Goal: Information Seeking & Learning: Compare options

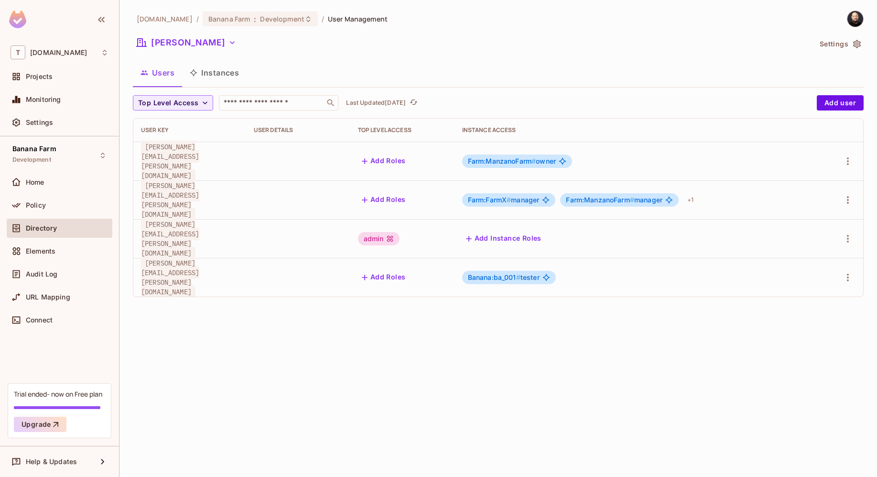
click at [70, 56] on div "T tk-permit.io" at bounding box center [60, 52] width 98 height 14
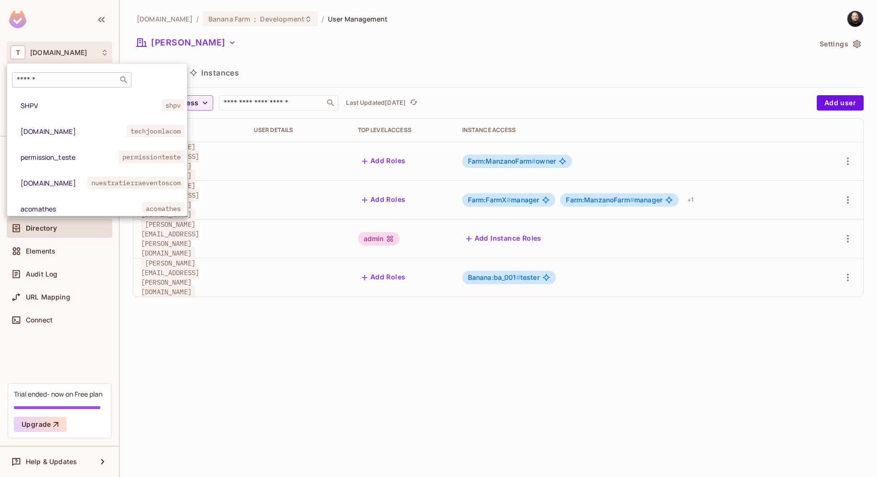
click at [78, 72] on div "​" at bounding box center [72, 79] width 120 height 15
type input "******"
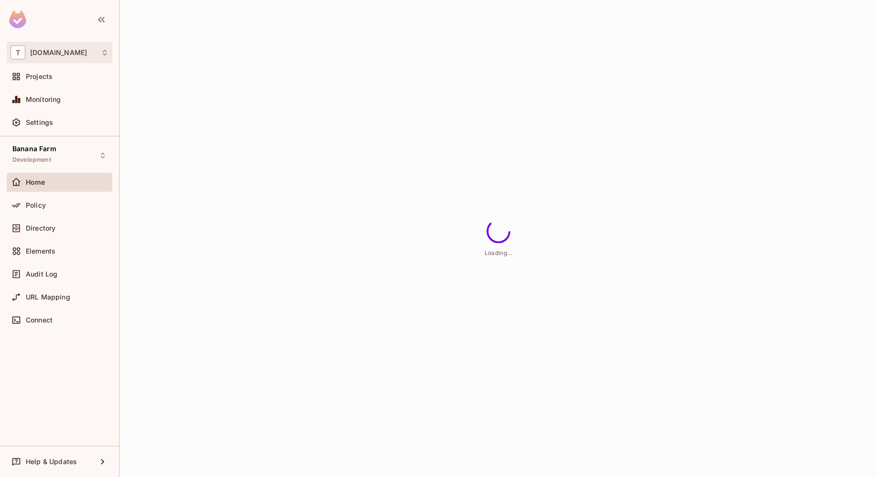
click at [70, 56] on div "T tk-permit.io" at bounding box center [60, 52] width 98 height 14
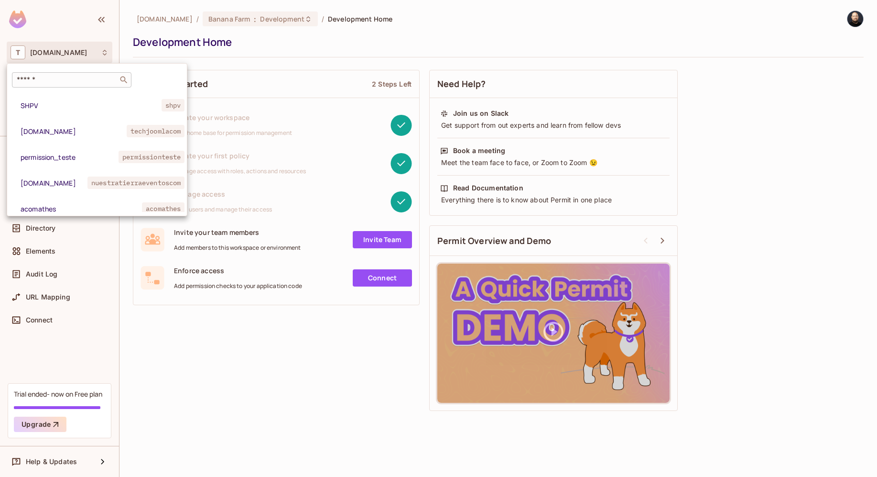
click at [73, 76] on input "text" at bounding box center [65, 80] width 100 height 10
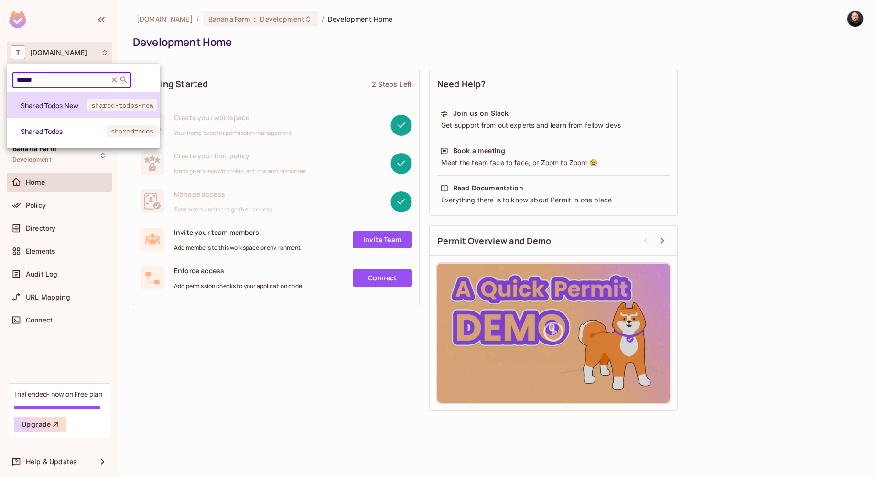
type input "******"
click at [77, 96] on li "Shared Todos New shared-todos-new" at bounding box center [83, 105] width 153 height 26
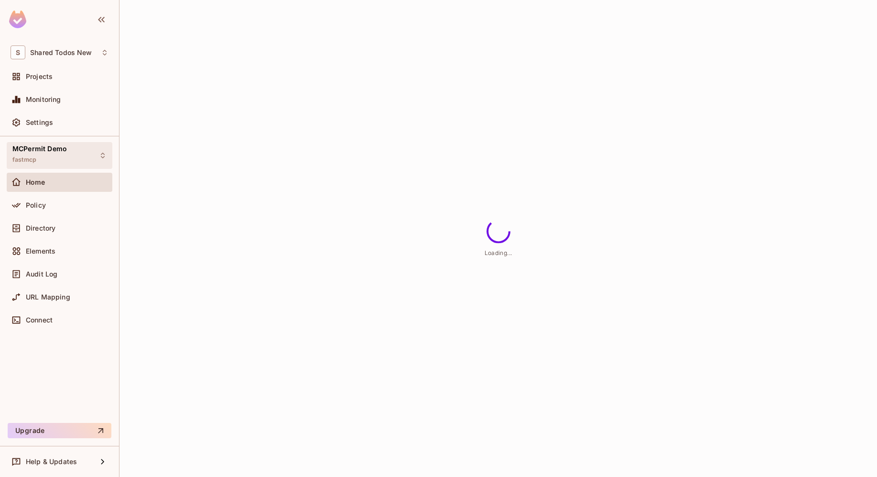
click at [64, 150] on span "MCPermit Demo" at bounding box center [39, 149] width 55 height 8
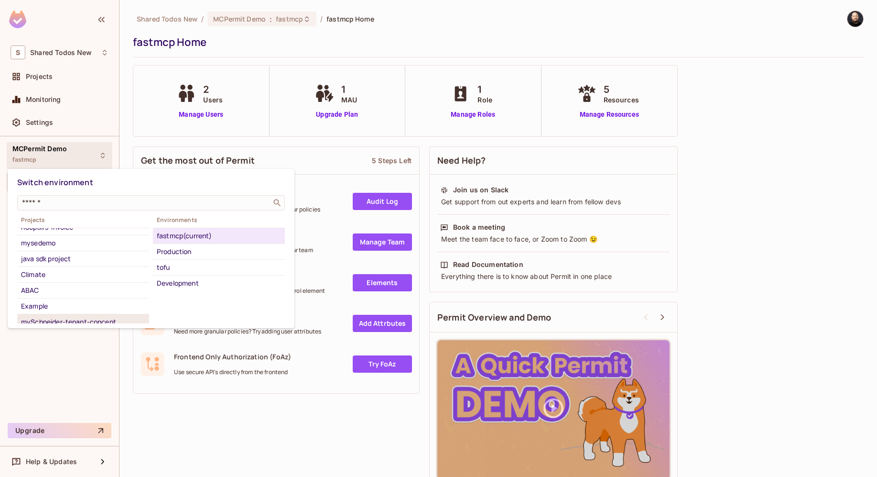
scroll to position [339, 0]
click at [56, 296] on li "ABAC" at bounding box center [83, 291] width 132 height 16
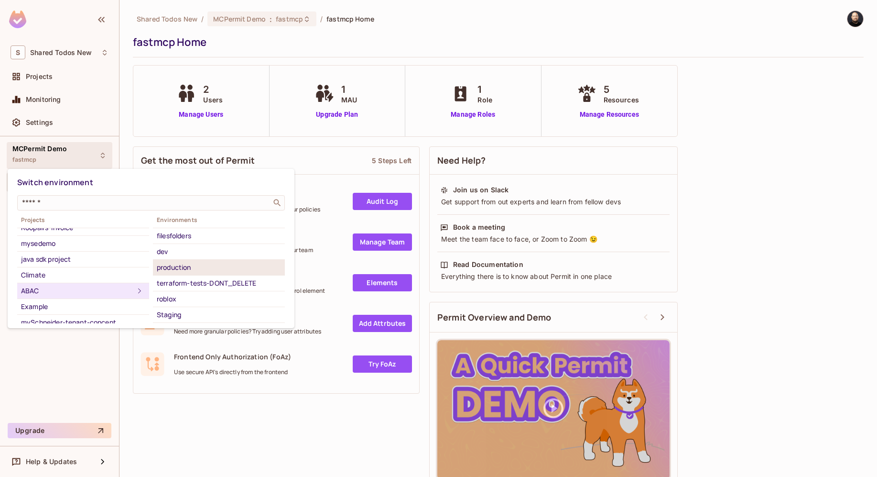
click at [180, 265] on div "production" at bounding box center [219, 267] width 124 height 11
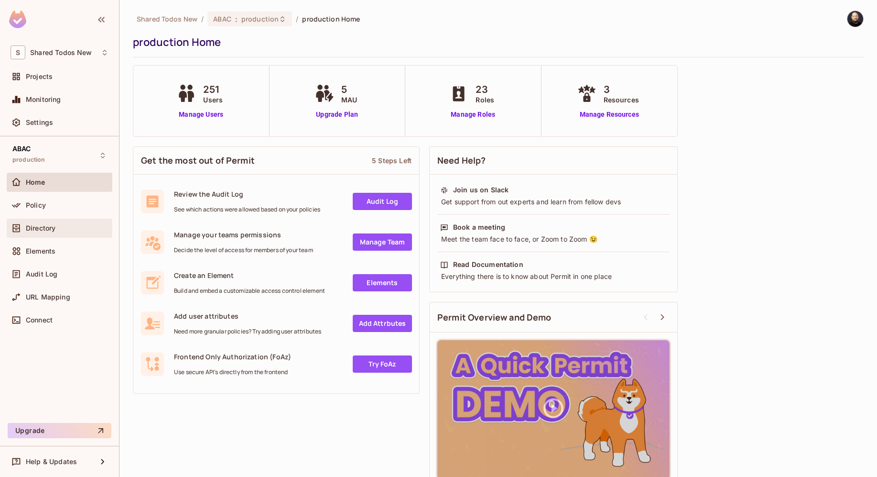
click at [58, 231] on div "Directory" at bounding box center [67, 228] width 83 height 8
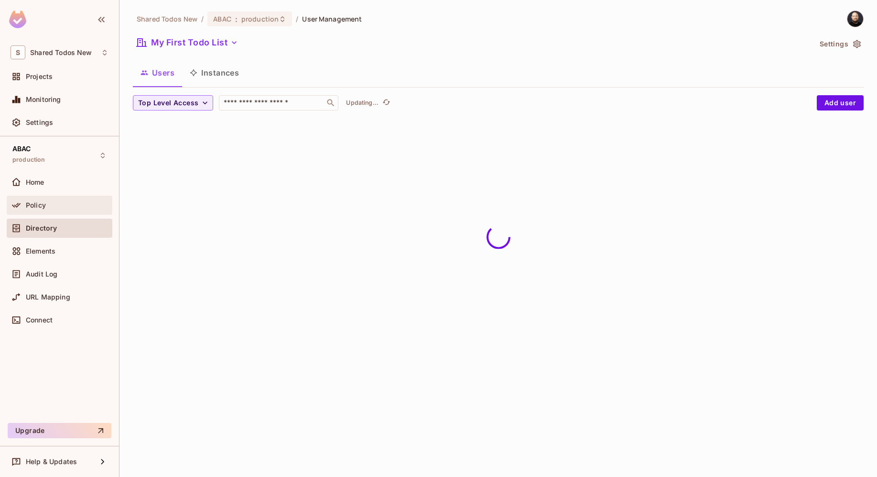
click at [70, 207] on div "Policy" at bounding box center [67, 205] width 83 height 8
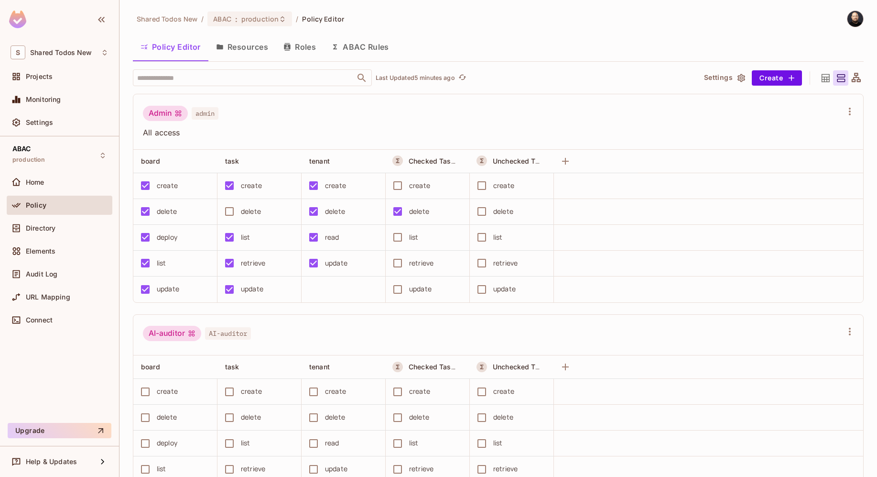
click at [493, 212] on div "delete" at bounding box center [503, 211] width 20 height 11
click at [222, 214] on td "delete" at bounding box center [260, 212] width 84 height 26
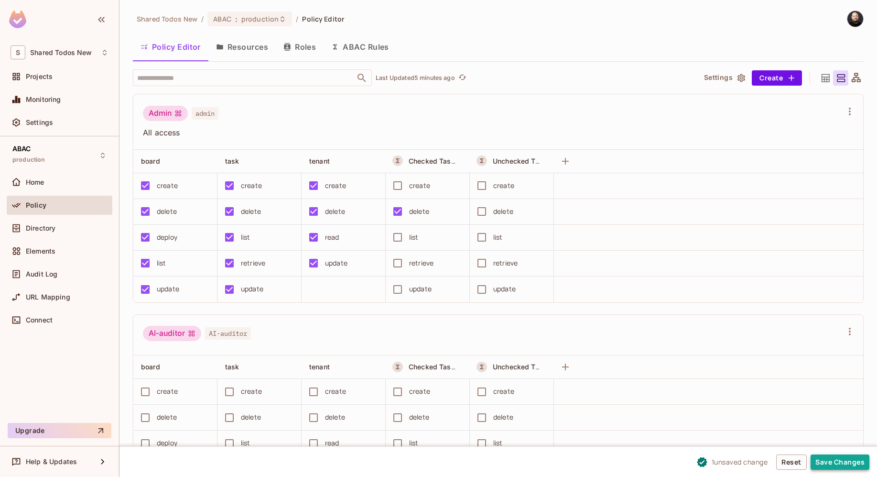
click at [833, 461] on button "Save Changes" at bounding box center [840, 461] width 59 height 15
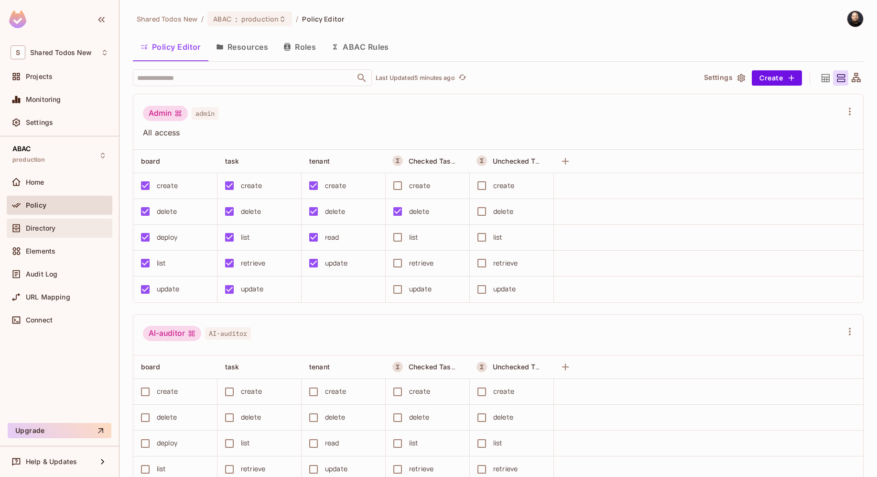
click at [61, 221] on div "Directory" at bounding box center [60, 227] width 106 height 19
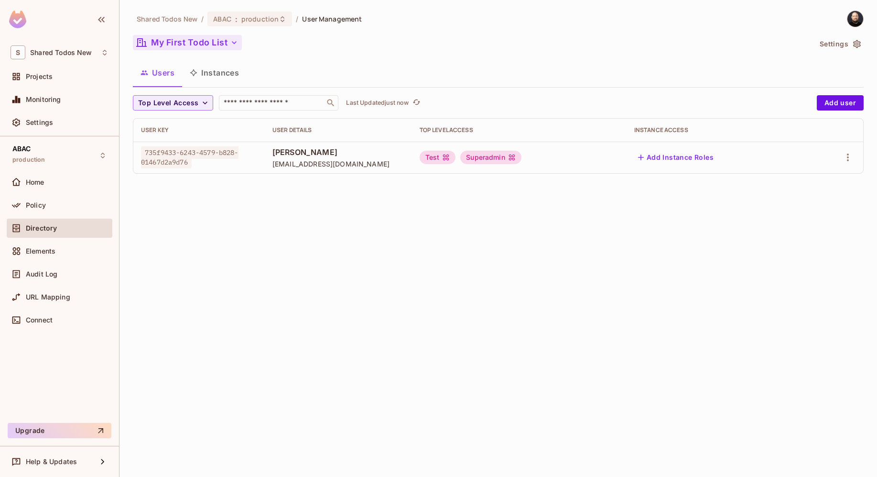
click at [219, 41] on button "My First Todo List" at bounding box center [187, 42] width 109 height 15
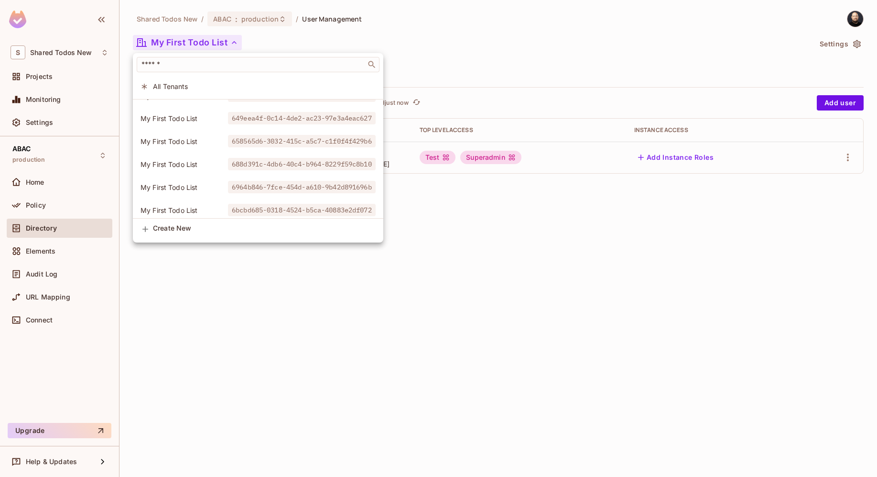
scroll to position [1477, 0]
click at [181, 63] on input "text" at bounding box center [252, 65] width 224 height 10
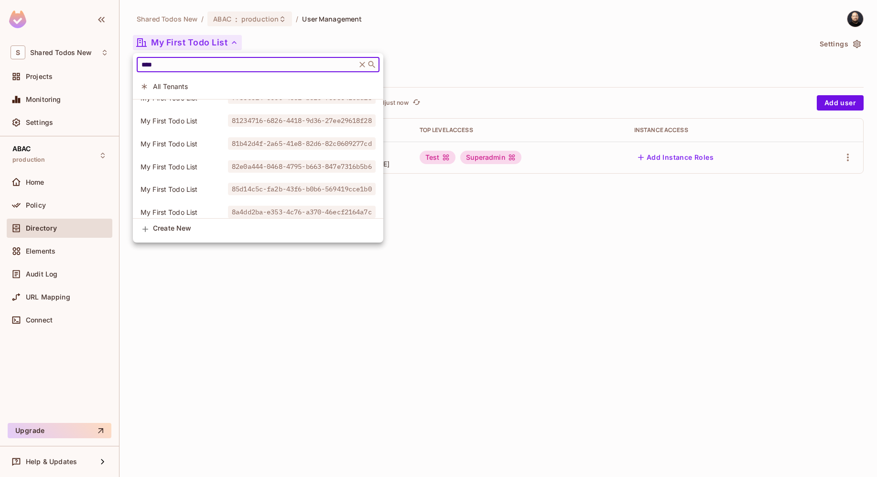
scroll to position [0, 0]
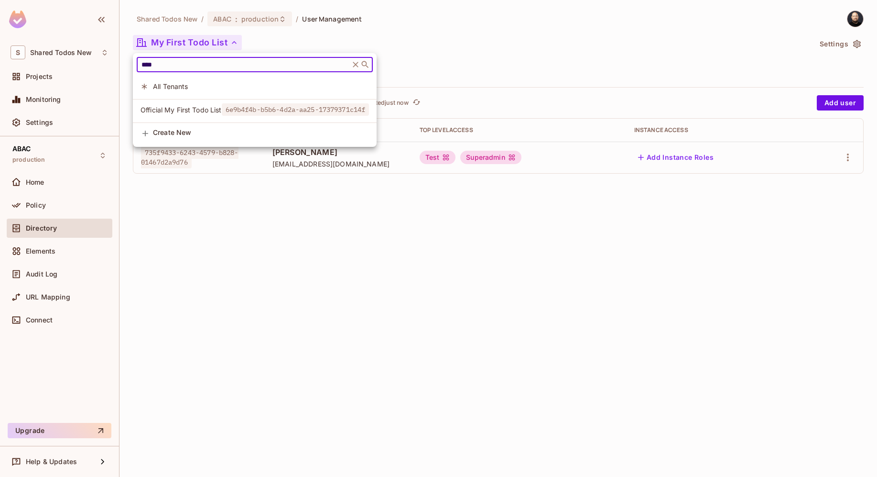
type input "****"
click at [175, 107] on span "Official My First Todo List" at bounding box center [181, 109] width 81 height 9
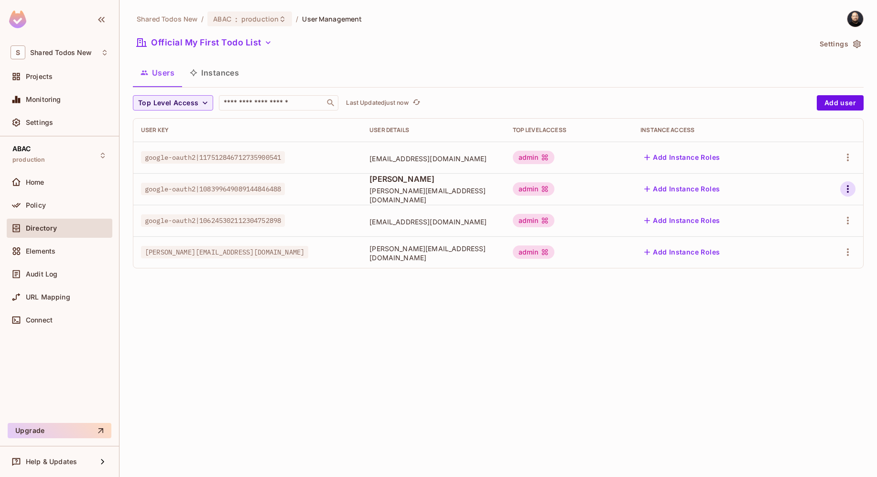
click at [850, 186] on icon "button" at bounding box center [847, 188] width 11 height 11
click at [811, 228] on div "Edit Attributes" at bounding box center [814, 232] width 47 height 10
click at [225, 78] on button "Instances" at bounding box center [214, 73] width 65 height 24
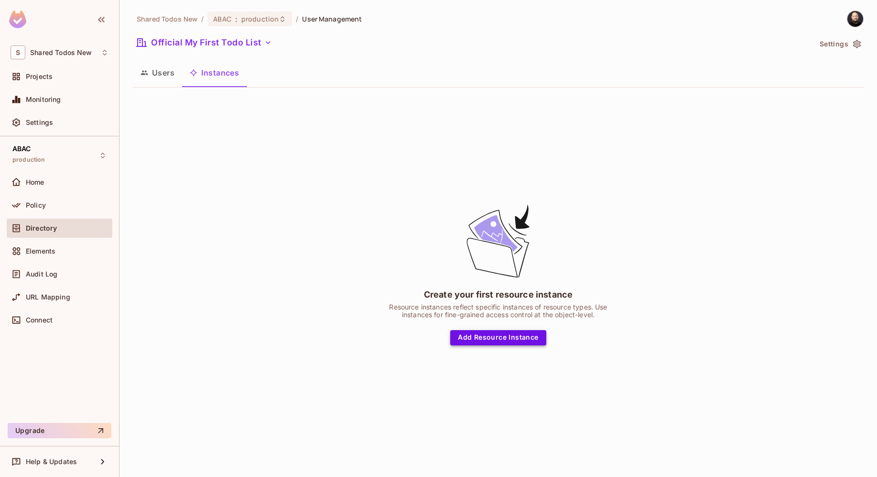
click at [519, 333] on button "Add Resource Instance" at bounding box center [498, 337] width 96 height 15
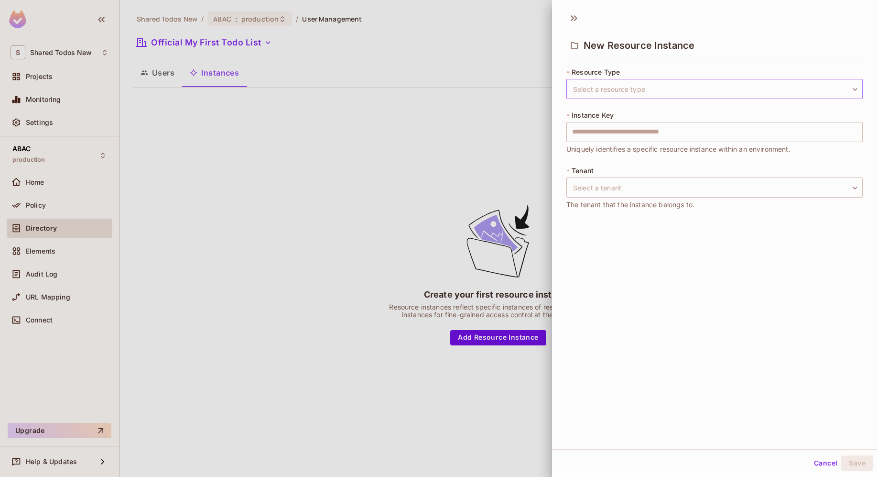
click at [655, 92] on body "S Shared Todos New Projects Monitoring Settings ABAC production Home Policy Dir…" at bounding box center [438, 238] width 877 height 477
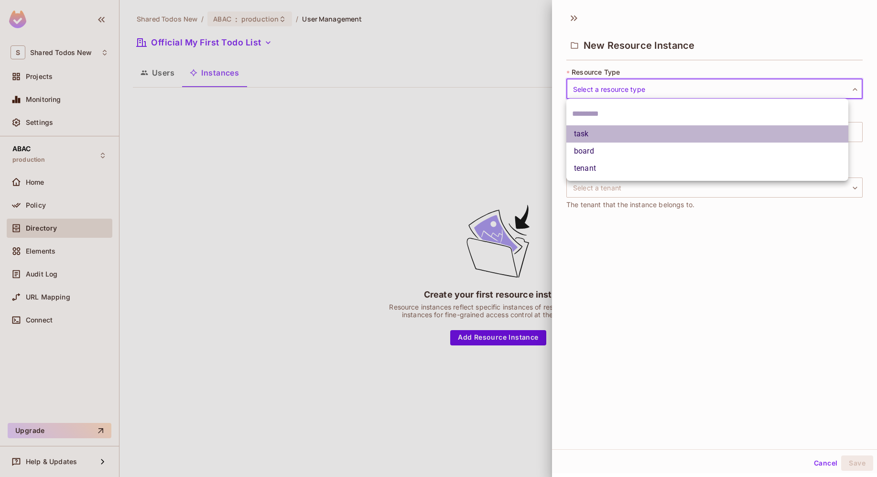
click at [635, 137] on li "task" at bounding box center [708, 133] width 282 height 17
type input "****"
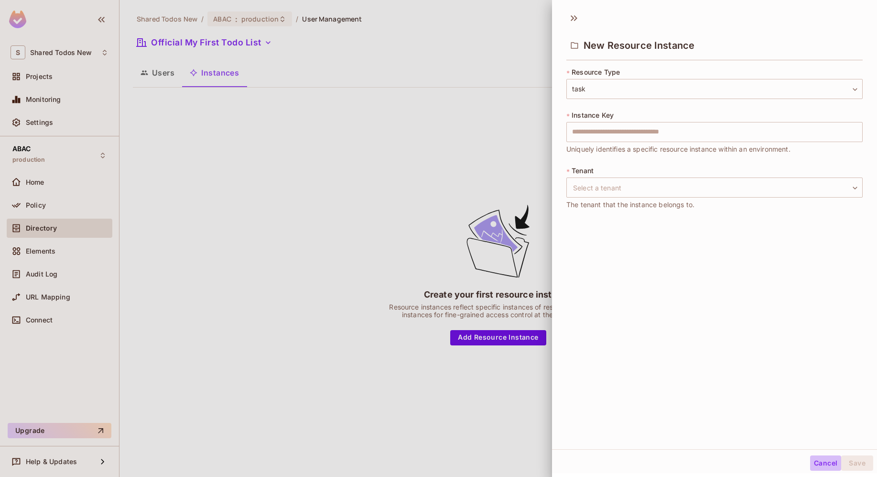
click at [825, 468] on button "Cancel" at bounding box center [825, 462] width 31 height 15
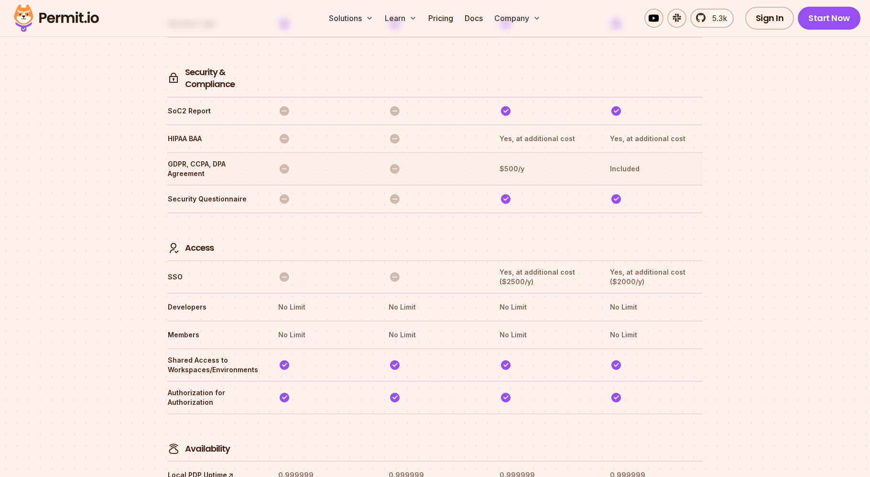
scroll to position [2637, 0]
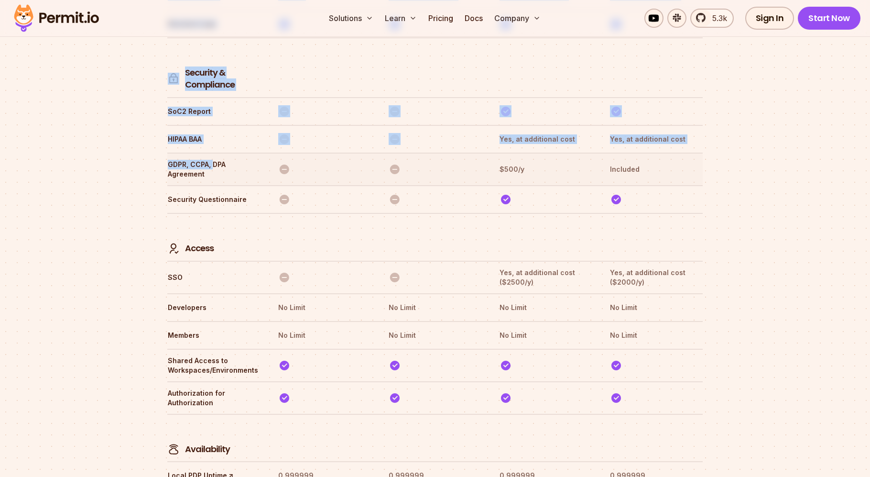
drag, startPoint x: 189, startPoint y: 120, endPoint x: 212, endPoint y: 124, distance: 23.4
click at [212, 159] on th "GDPR, CCPA, DPA Agreement" at bounding box center [213, 169] width 93 height 20
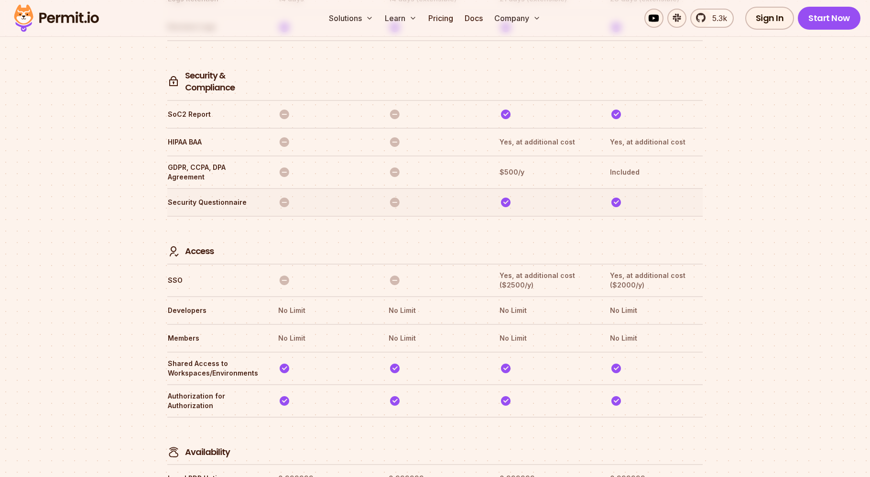
scroll to position [2622, 0]
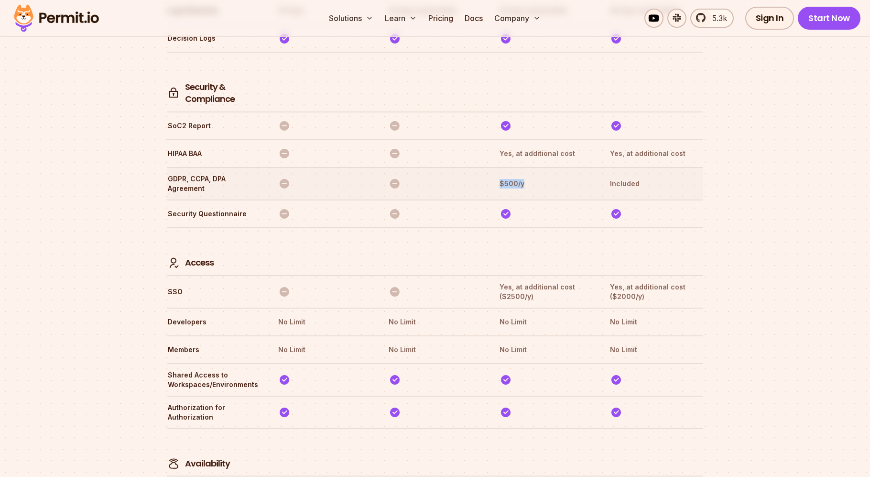
drag, startPoint x: 509, startPoint y: 139, endPoint x: 495, endPoint y: 137, distance: 14.1
click at [495, 167] on tr "GDPR, CCPA, DPA Agreement $500/y Included" at bounding box center [434, 183] width 535 height 33
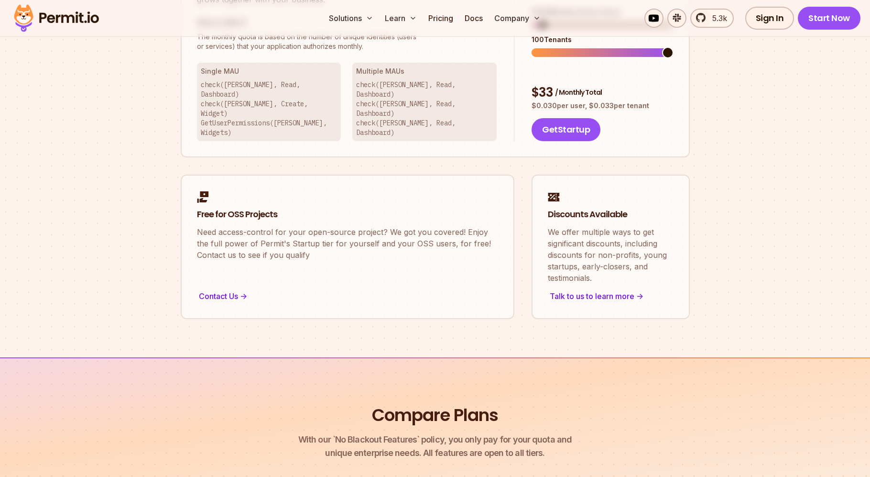
scroll to position [543, 0]
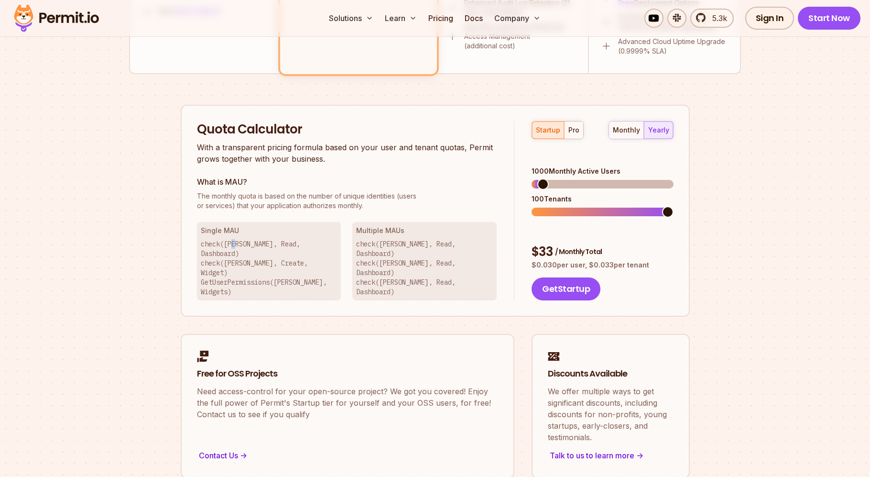
click at [236, 245] on p "check([PERSON_NAME], Read, Dashboard) check([PERSON_NAME], Create, Widget) GetU…" at bounding box center [269, 267] width 137 height 57
click at [219, 267] on div "Single MAU check([PERSON_NAME], Read, Dashboard) check([PERSON_NAME], Create, W…" at bounding box center [269, 261] width 144 height 78
drag, startPoint x: 220, startPoint y: 264, endPoint x: 257, endPoint y: 262, distance: 36.9
click at [257, 262] on p "check([PERSON_NAME], Read, Dashboard) check([PERSON_NAME], Create, Widget) GetU…" at bounding box center [269, 267] width 137 height 57
drag, startPoint x: 311, startPoint y: 263, endPoint x: 327, endPoint y: 262, distance: 16.3
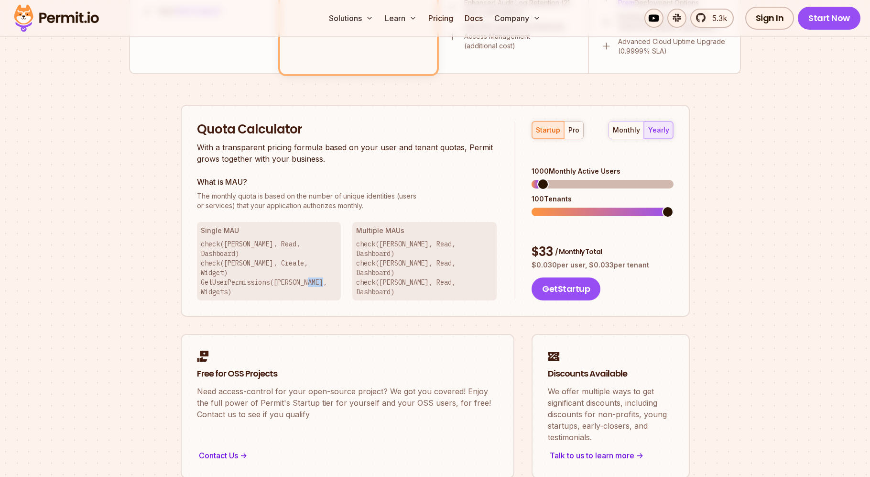
click at [327, 262] on p "check([PERSON_NAME], Read, Dashboard) check([PERSON_NAME], Create, Widget) GetU…" at bounding box center [269, 267] width 137 height 57
drag, startPoint x: 250, startPoint y: 259, endPoint x: 253, endPoint y: 265, distance: 7.1
click at [253, 265] on p "check([PERSON_NAME], Read, Dashboard) check([PERSON_NAME], Create, Widget) GetU…" at bounding box center [269, 267] width 137 height 57
click at [384, 241] on p "check([PERSON_NAME], Read, Dashboard) check([PERSON_NAME], Read, Dashboard) che…" at bounding box center [424, 267] width 137 height 57
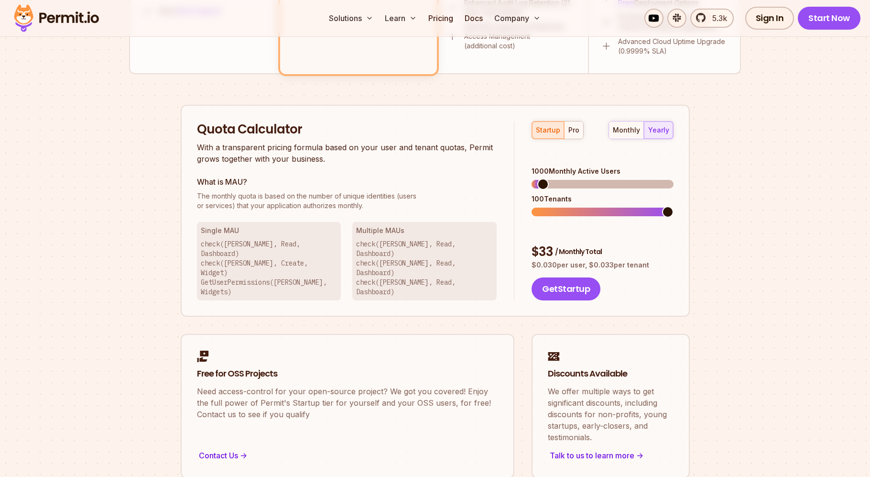
click at [392, 244] on p "check([PERSON_NAME], Read, Dashboard) check([PERSON_NAME], Read, Dashboard) che…" at bounding box center [424, 267] width 137 height 57
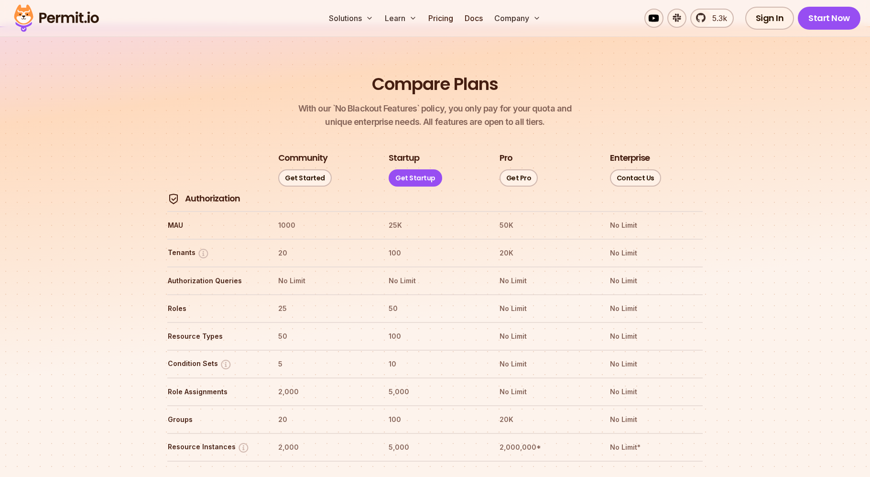
scroll to position [1037, 0]
